Goal: Transaction & Acquisition: Purchase product/service

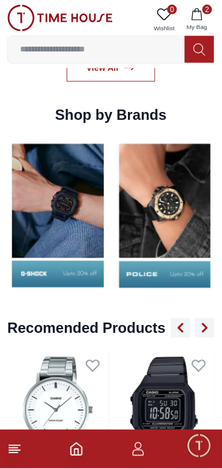
scroll to position [1130, 0]
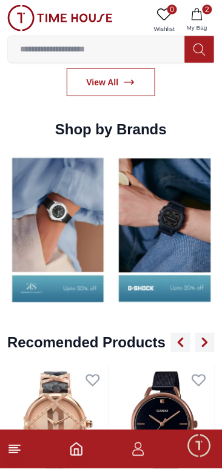
click at [105, 232] on img at bounding box center [57, 230] width 101 height 157
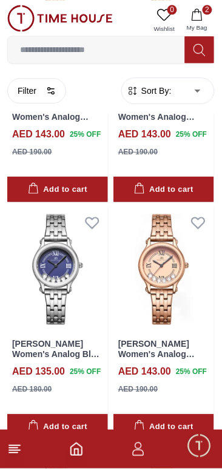
scroll to position [1202, 0]
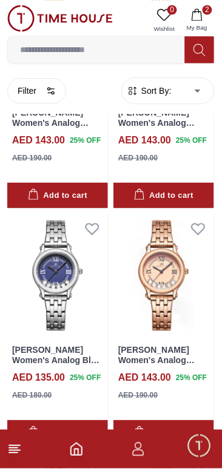
click at [197, 91] on body "100% Genuine products with International Warranty Shop From [GEOGRAPHIC_DATA] |…" at bounding box center [111, 233] width 222 height 2870
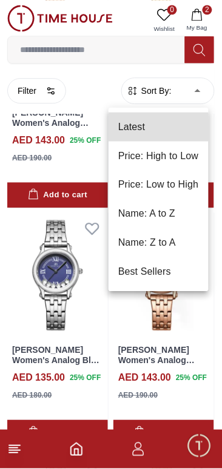
click at [147, 185] on li "Price: Low to High" at bounding box center [158, 185] width 100 height 29
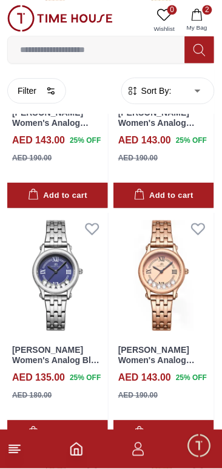
type input "*"
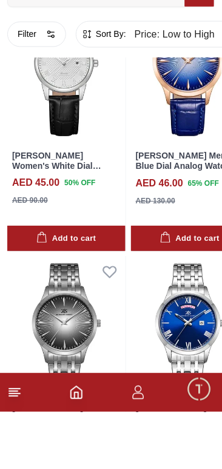
scroll to position [411, 0]
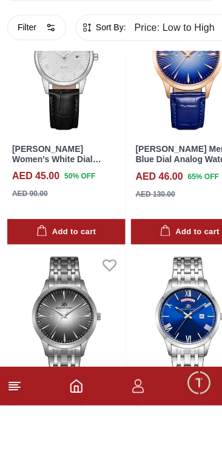
click at [46, 389] on img at bounding box center [66, 387] width 118 height 148
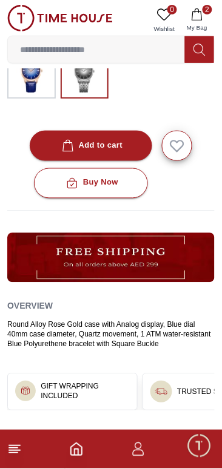
scroll to position [302, 0]
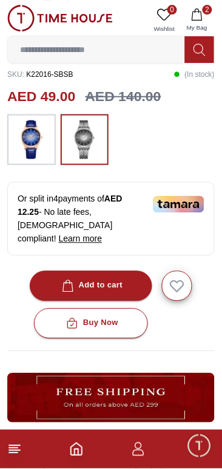
click at [76, 209] on div "Or split in 4 payments of AED 12.25 - No late fees, [DEMOGRAPHIC_DATA] complian…" at bounding box center [110, 219] width 207 height 74
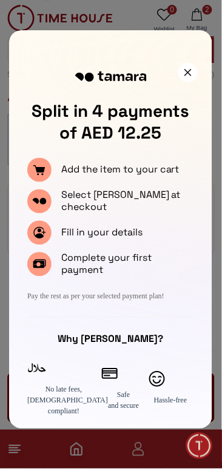
click at [59, 273] on div "Complete your first payment" at bounding box center [110, 265] width 167 height 24
click at [194, 73] on div at bounding box center [187, 72] width 19 height 19
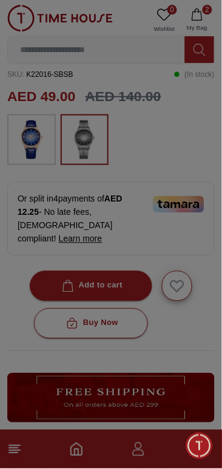
click at [182, 71] on p "( In stock )" at bounding box center [194, 74] width 41 height 18
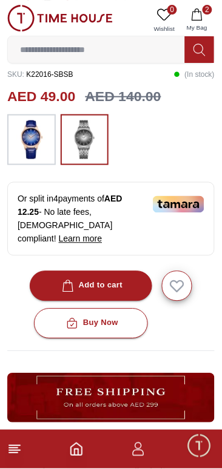
click at [106, 279] on div "Add to cart" at bounding box center [91, 286] width 64 height 14
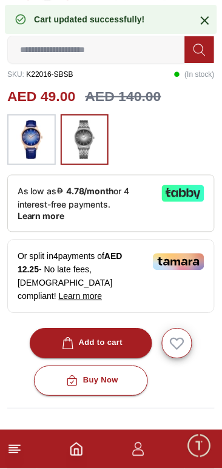
click at [211, 16] on icon at bounding box center [204, 20] width 15 height 15
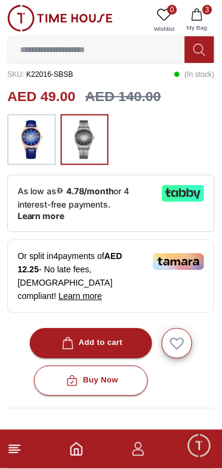
click at [203, 18] on button "3 My Bag" at bounding box center [196, 20] width 35 height 31
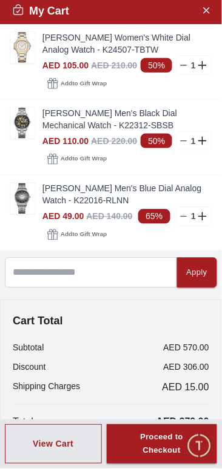
scroll to position [0, 0]
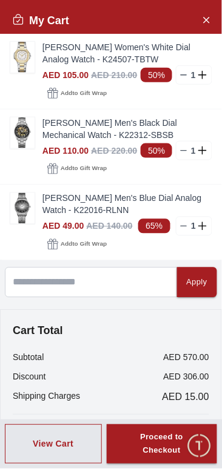
click at [25, 59] on img at bounding box center [22, 57] width 24 height 31
